Goal: Book appointment/travel/reservation

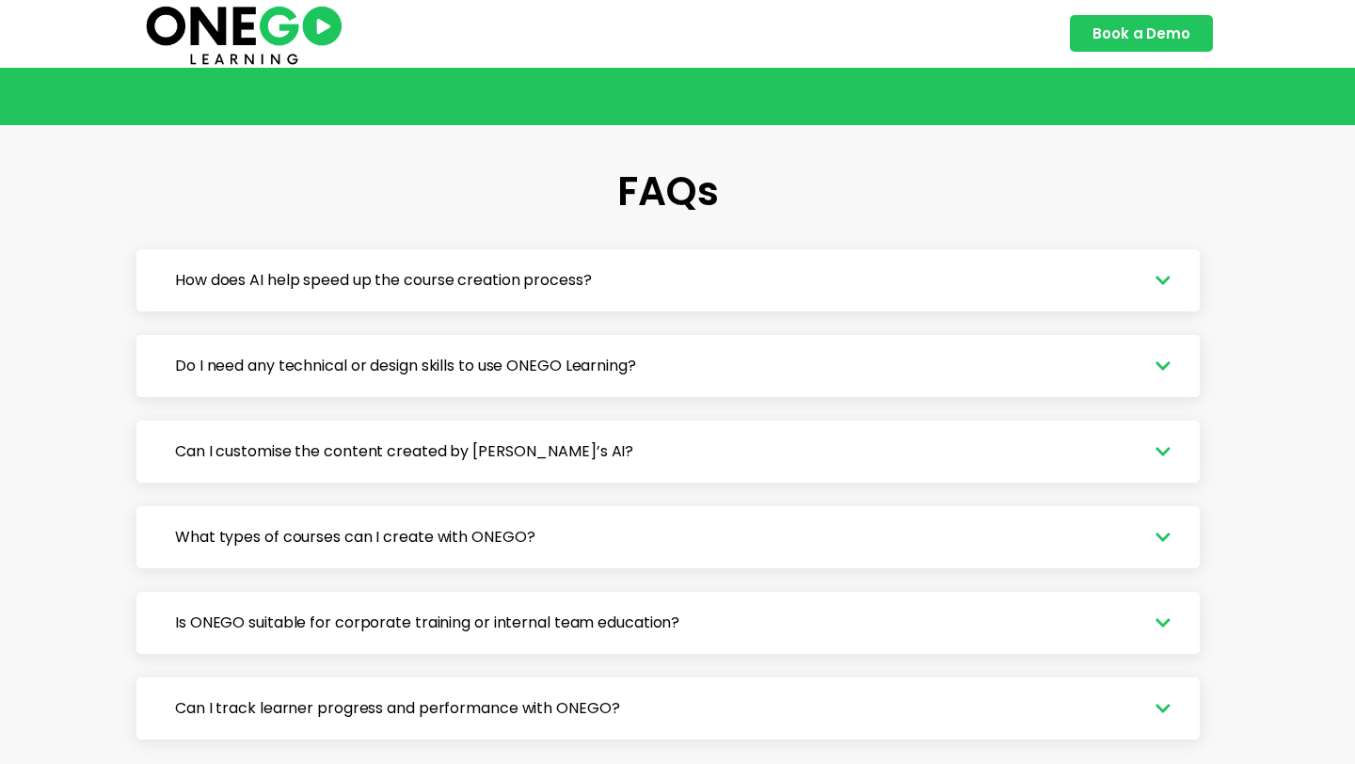
scroll to position [3652, 0]
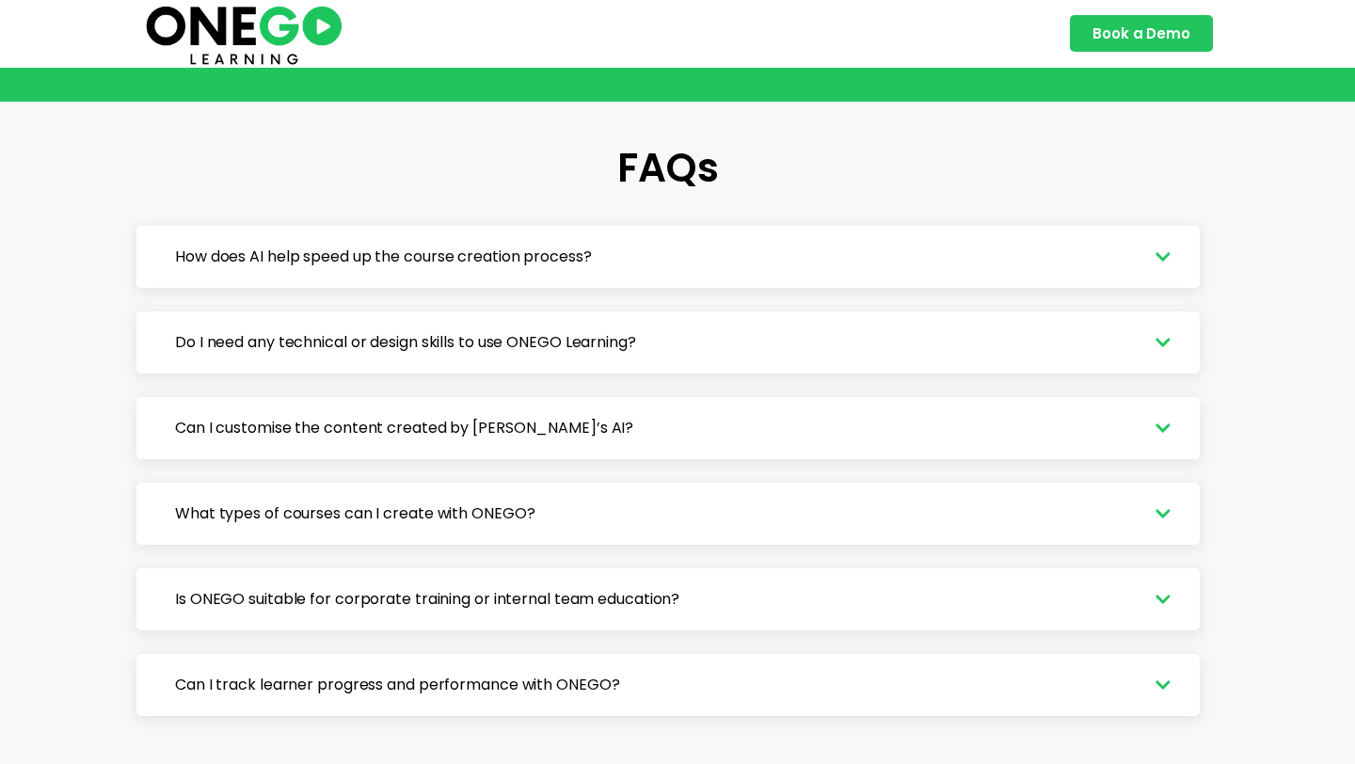
click at [405, 268] on span "How does AI help speed up the course creation process?" at bounding box center [388, 257] width 426 height 23
click at [1162, 265] on icon at bounding box center [1163, 256] width 15 height 17
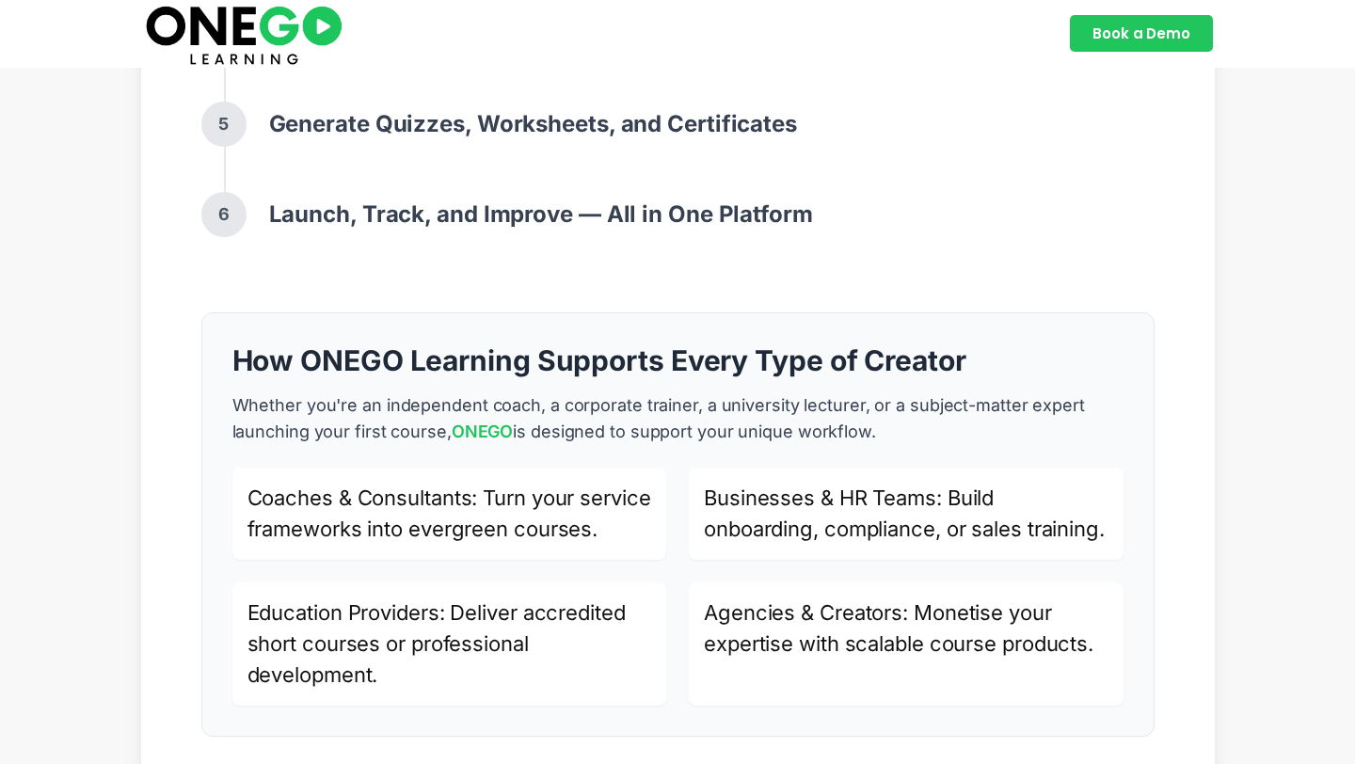
scroll to position [1593, 0]
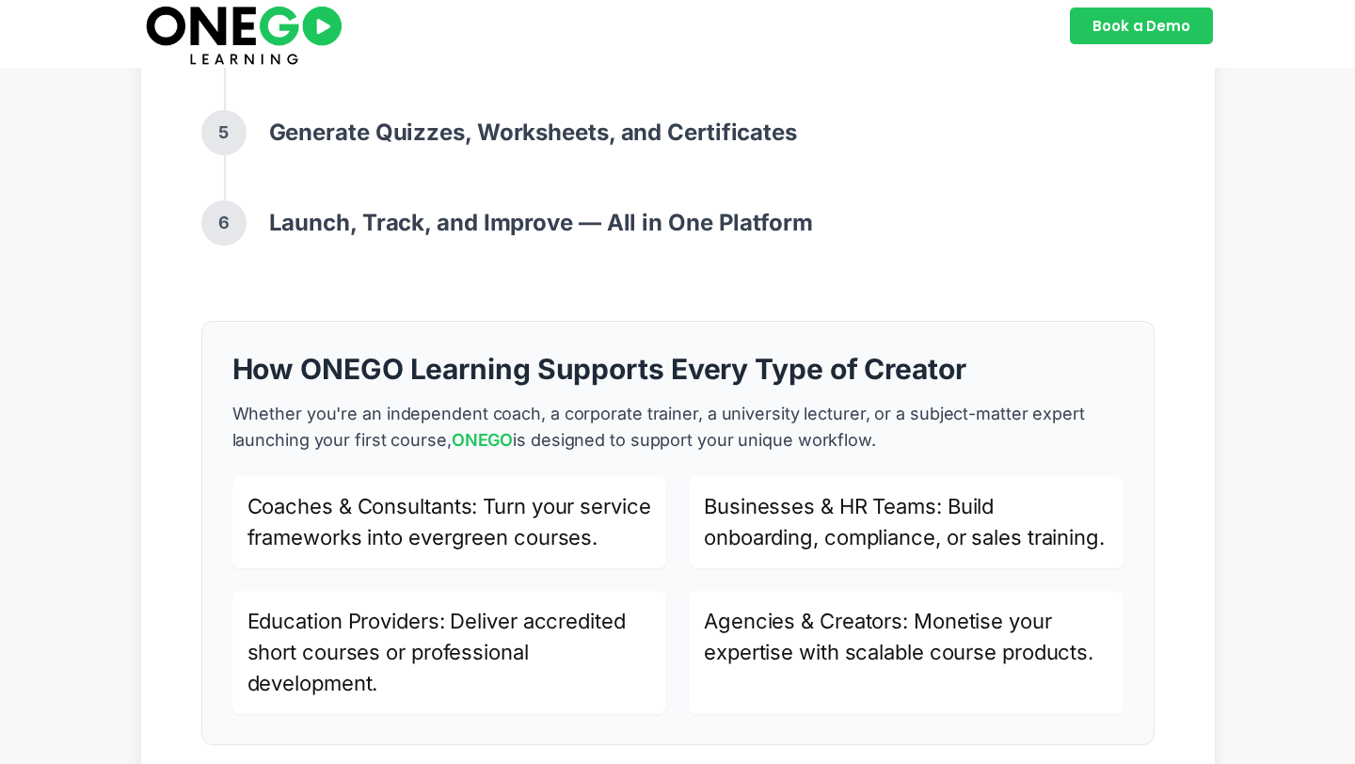
click at [1133, 39] on link "Book a Demo" at bounding box center [1141, 26] width 143 height 37
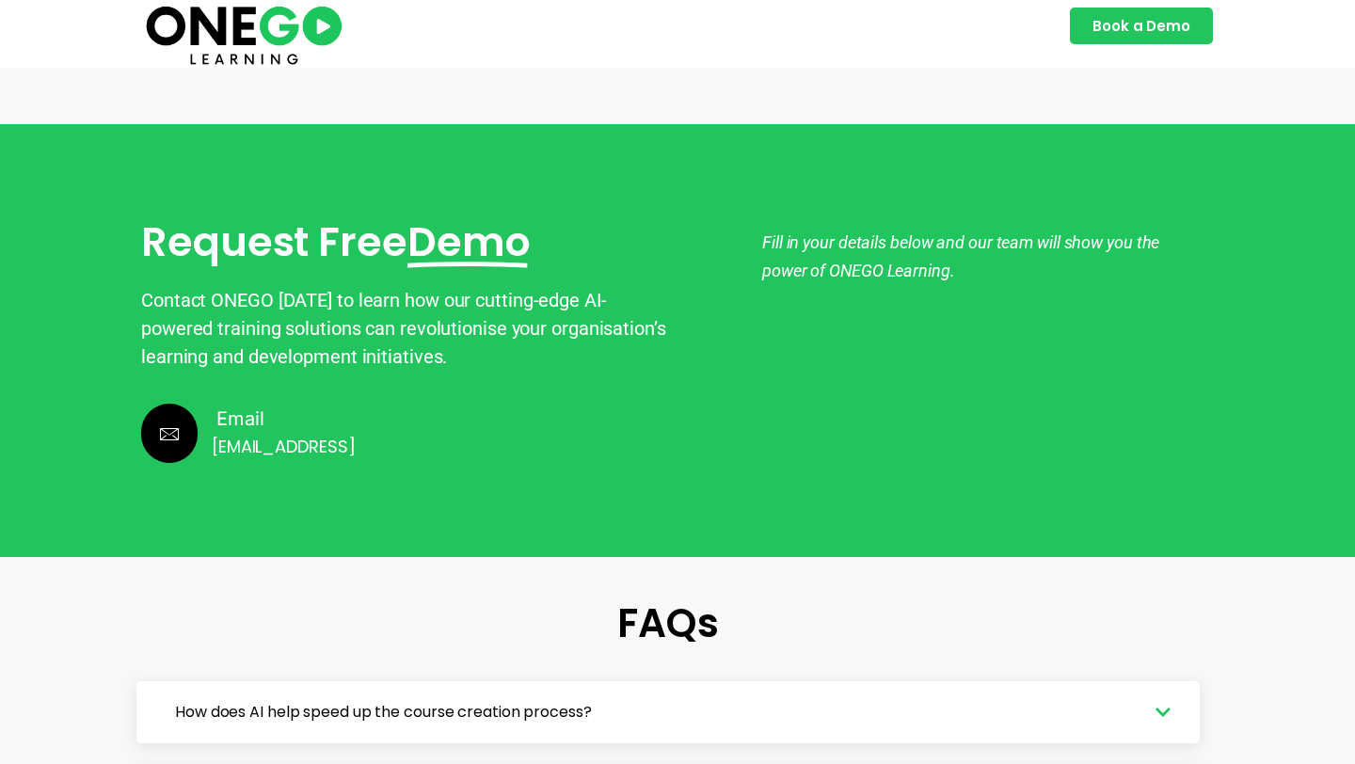
scroll to position [3199, 0]
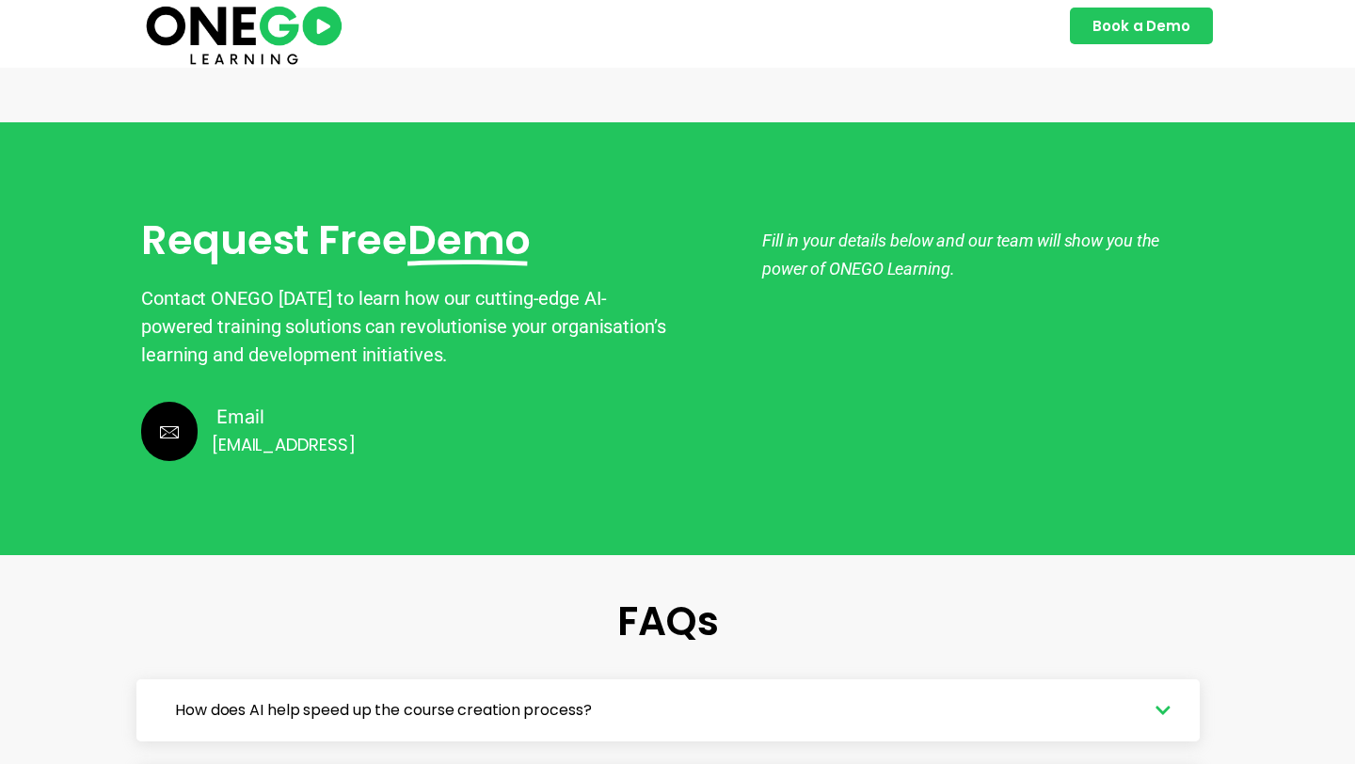
click at [1141, 20] on span "Book a Demo" at bounding box center [1142, 26] width 98 height 14
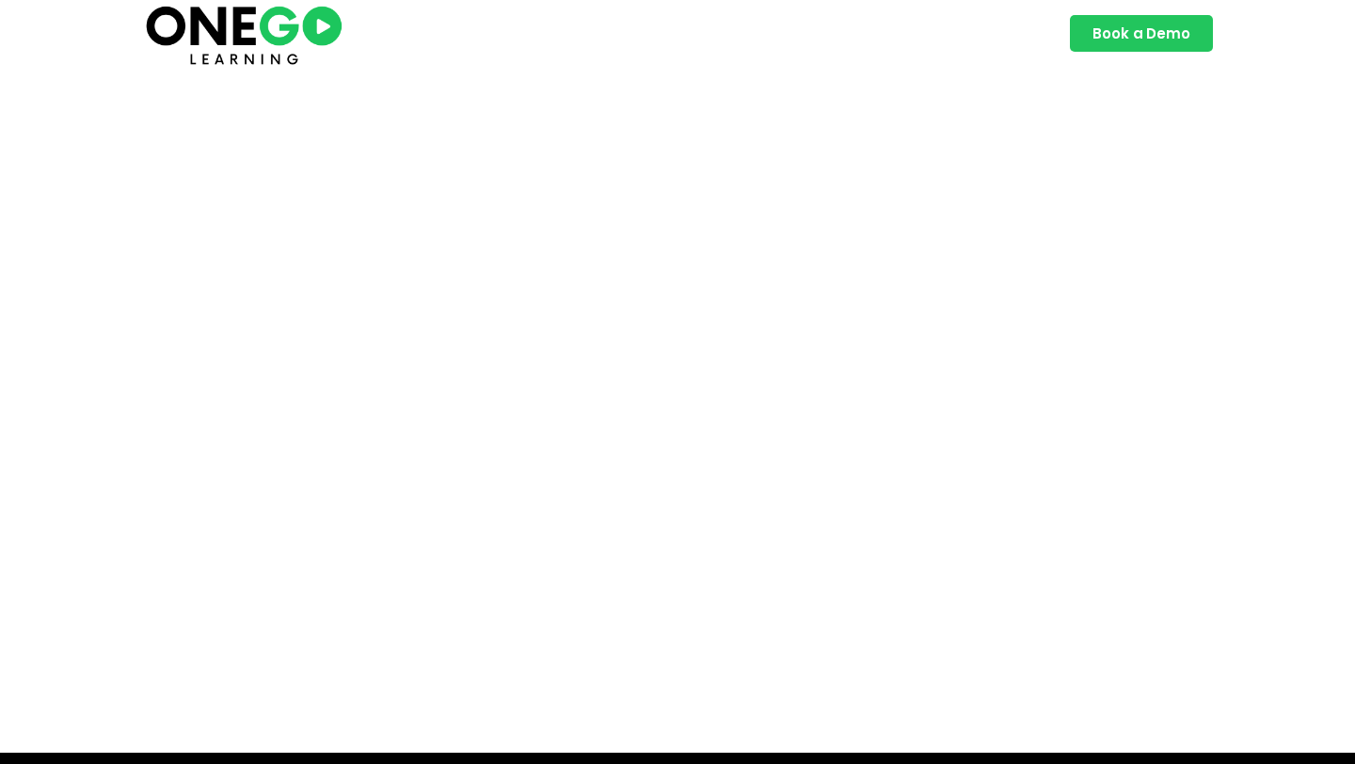
scroll to position [121, 0]
